Goal: Check status: Check status

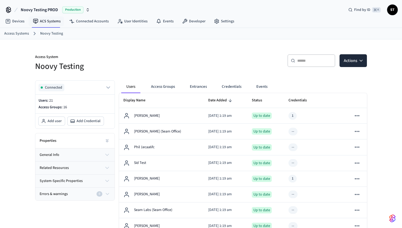
click at [55, 11] on span "Noovy Testing PROD" at bounding box center [39, 10] width 37 height 6
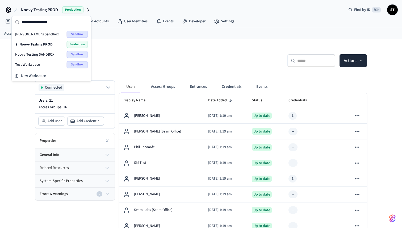
click at [139, 59] on p "Access System" at bounding box center [116, 57] width 163 height 7
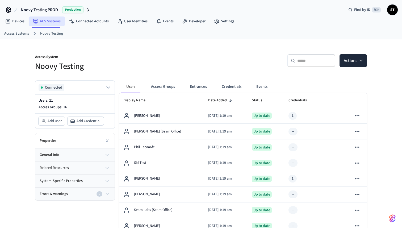
click at [43, 22] on link "ACS Systems" at bounding box center [47, 21] width 36 height 10
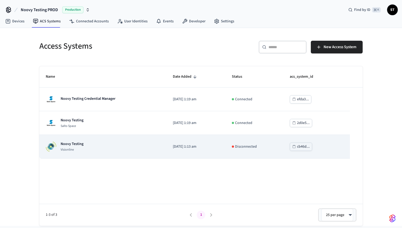
click at [69, 144] on p "Noovy Testing" at bounding box center [72, 143] width 23 height 5
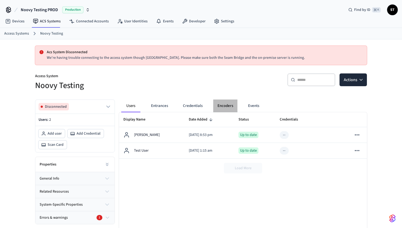
click at [229, 109] on button "Encoders" at bounding box center [225, 105] width 24 height 13
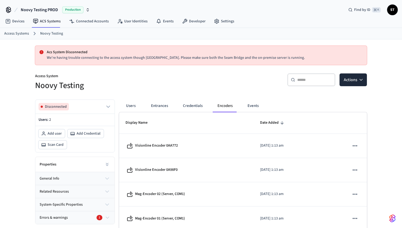
click at [188, 59] on p "We're having trouble connecting to the access system though Seam Bridge. Please…" at bounding box center [205, 58] width 316 height 6
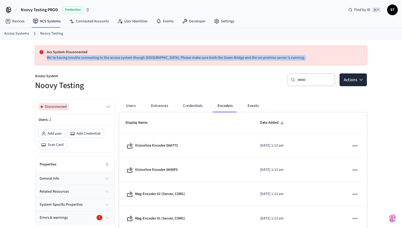
click at [188, 59] on p "We're having trouble connecting to the access system though Seam Bridge. Please…" at bounding box center [205, 58] width 316 height 6
copy p "We're having trouble connecting to the access system though Seam Bridge. Please…"
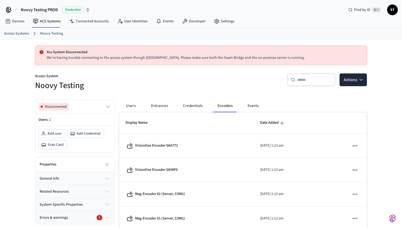
click at [149, 75] on p "Access System" at bounding box center [116, 76] width 163 height 7
click at [62, 107] on span "Disconnected" at bounding box center [56, 106] width 22 height 5
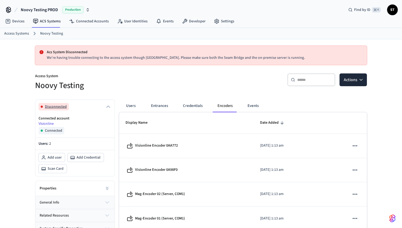
click at [62, 109] on span "Disconnected" at bounding box center [56, 106] width 22 height 5
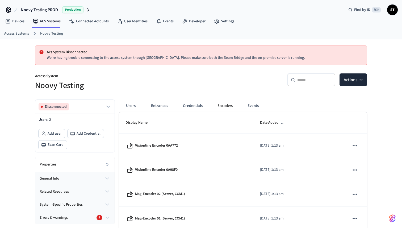
click at [62, 109] on span "Disconnected" at bounding box center [56, 106] width 22 height 5
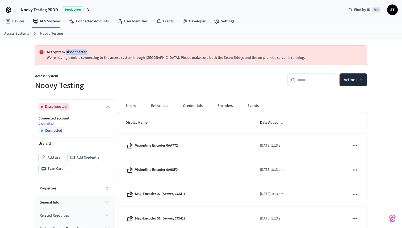
drag, startPoint x: 91, startPoint y: 53, endPoint x: 65, endPoint y: 52, distance: 25.5
click at [65, 52] on p "Acs System Disconnected" at bounding box center [205, 52] width 316 height 6
copy p "Disconnected"
click at [86, 107] on button "Disconnected" at bounding box center [75, 106] width 73 height 7
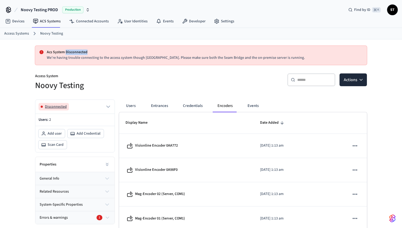
click at [85, 108] on button "Disconnected" at bounding box center [75, 106] width 73 height 7
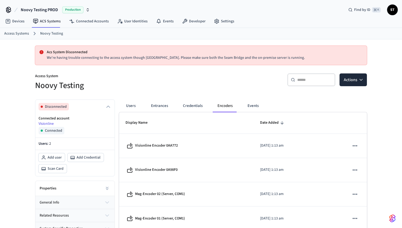
click at [60, 119] on p "Connected account" at bounding box center [75, 118] width 73 height 5
click at [128, 107] on button "Users" at bounding box center [130, 105] width 19 height 13
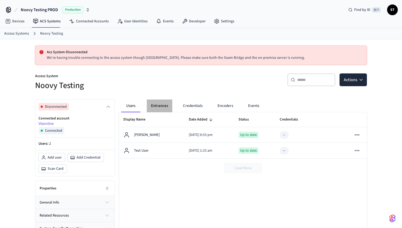
click at [163, 106] on button "Entrances" at bounding box center [160, 105] width 26 height 13
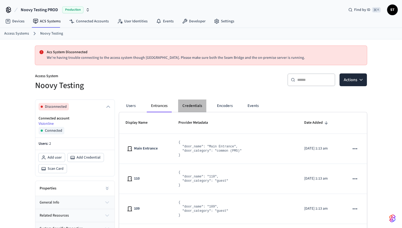
click at [201, 106] on button "Credentials" at bounding box center [192, 105] width 28 height 13
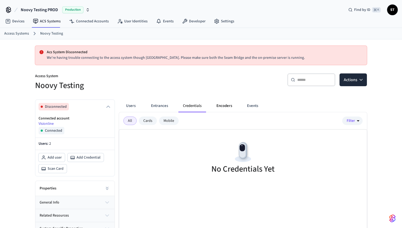
click at [221, 105] on button "Encoders" at bounding box center [224, 105] width 24 height 13
